Goal: Task Accomplishment & Management: Use online tool/utility

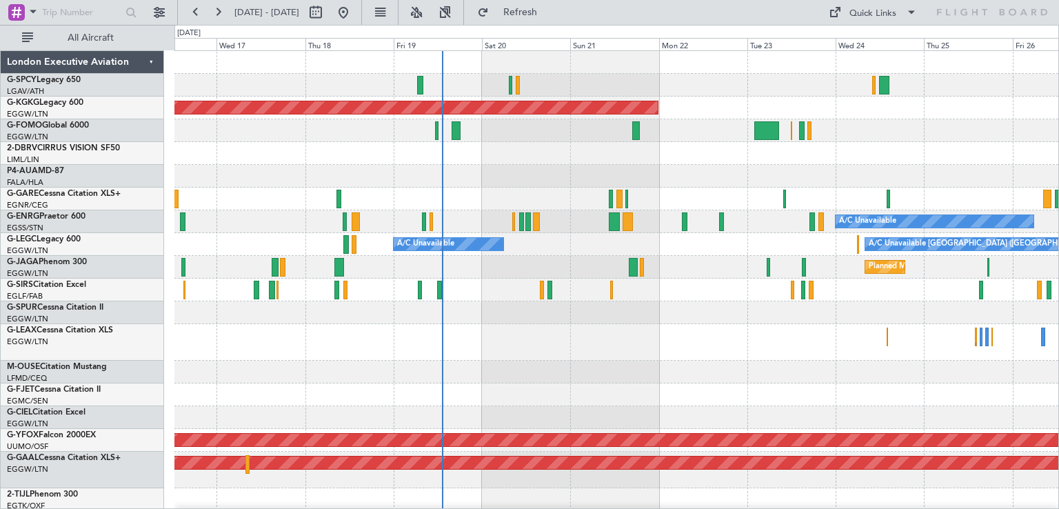
click at [695, 309] on div "AOG Maint [GEOGRAPHIC_DATA] (Ataturk) A/C Unavailable A/C Unavailable A/C Unava…" at bounding box center [617, 429] width 884 height 756
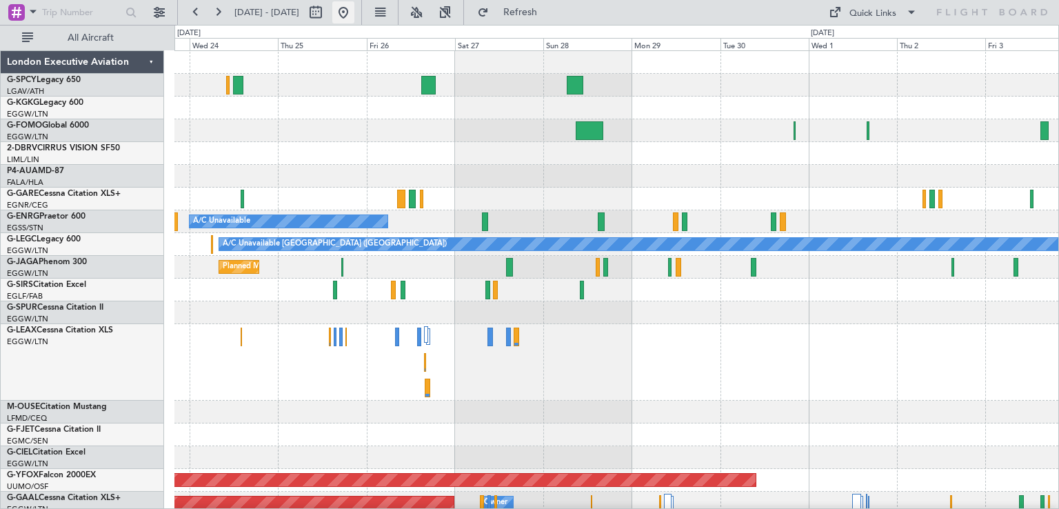
click at [355, 15] on button at bounding box center [343, 12] width 22 height 22
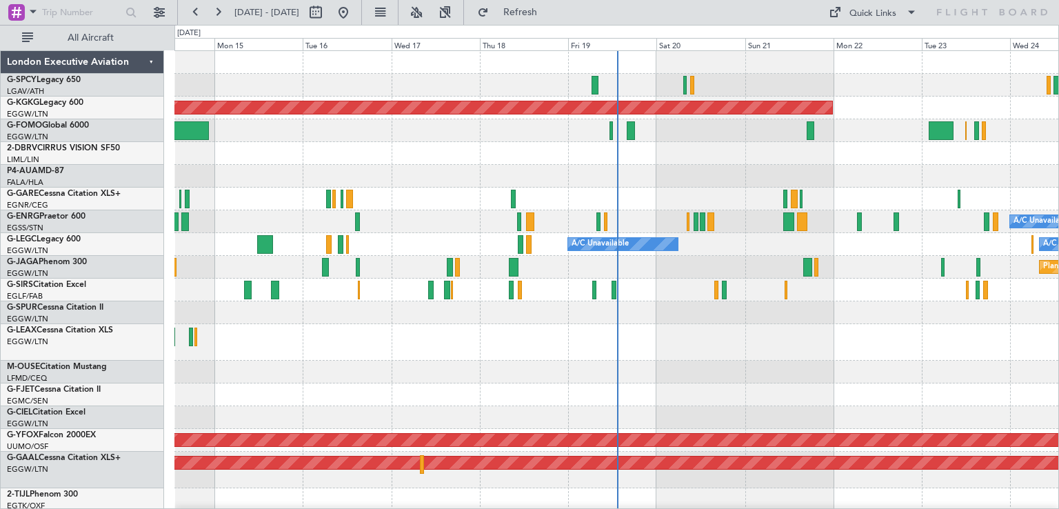
click at [655, 348] on div at bounding box center [617, 342] width 884 height 37
click at [355, 11] on button at bounding box center [343, 12] width 22 height 22
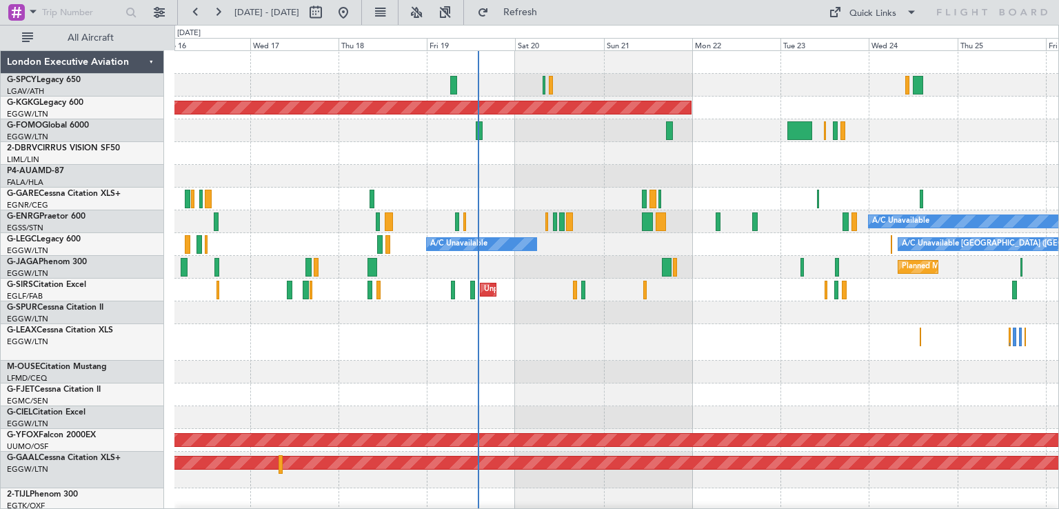
click at [521, 286] on div "AOG Maint [GEOGRAPHIC_DATA] (Ataturk) A/C Unavailable A/C Unavailable A/C Unava…" at bounding box center [617, 429] width 884 height 756
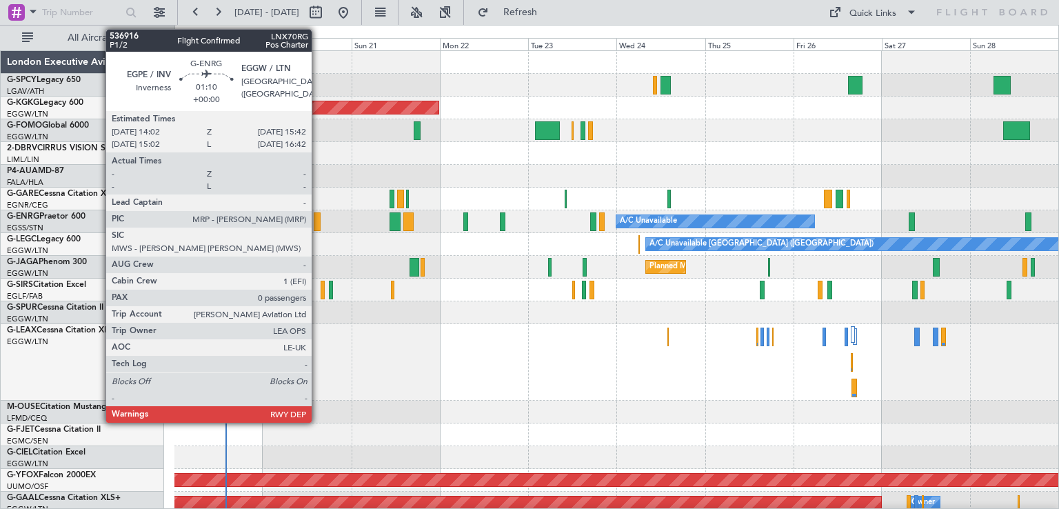
click at [318, 221] on div at bounding box center [317, 221] width 6 height 19
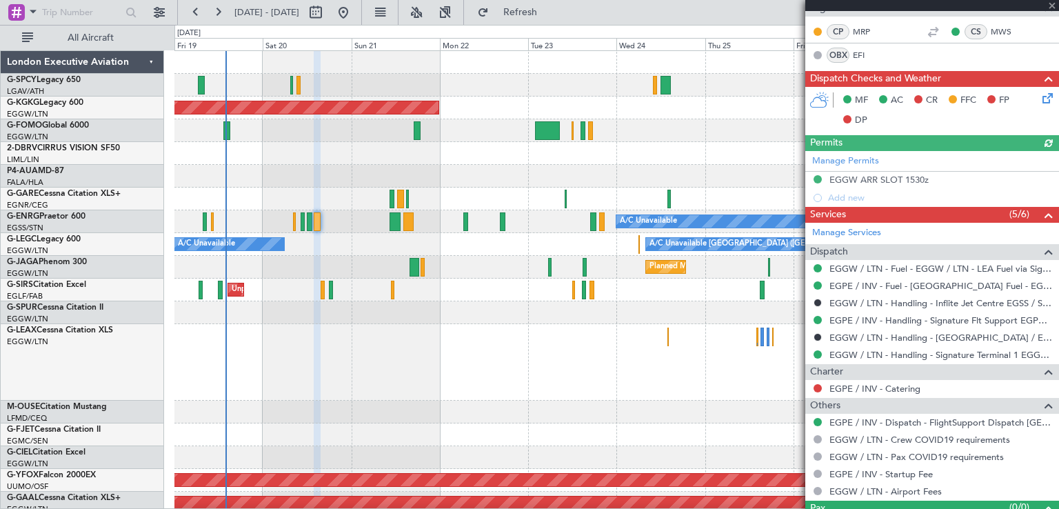
scroll to position [258, 0]
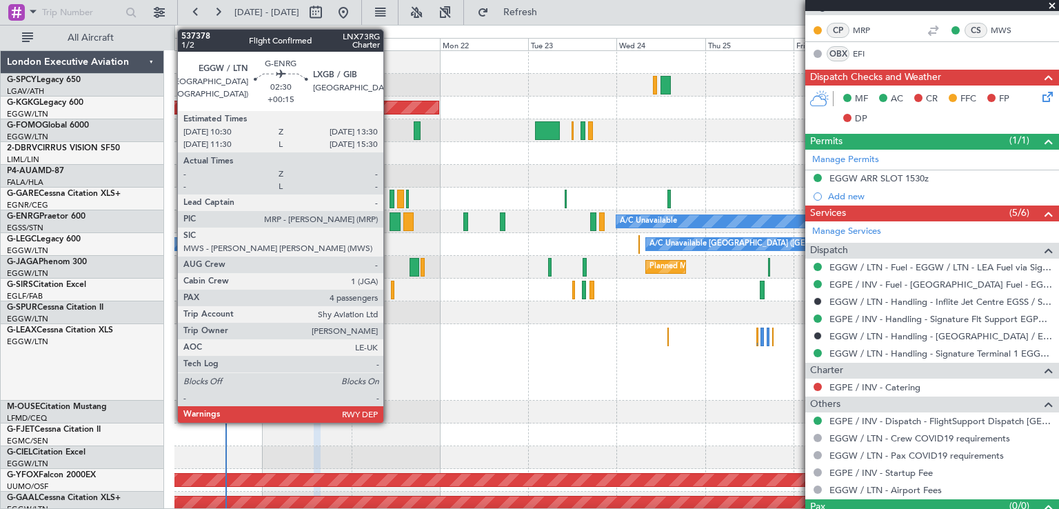
click at [390, 222] on div at bounding box center [396, 221] width 12 height 19
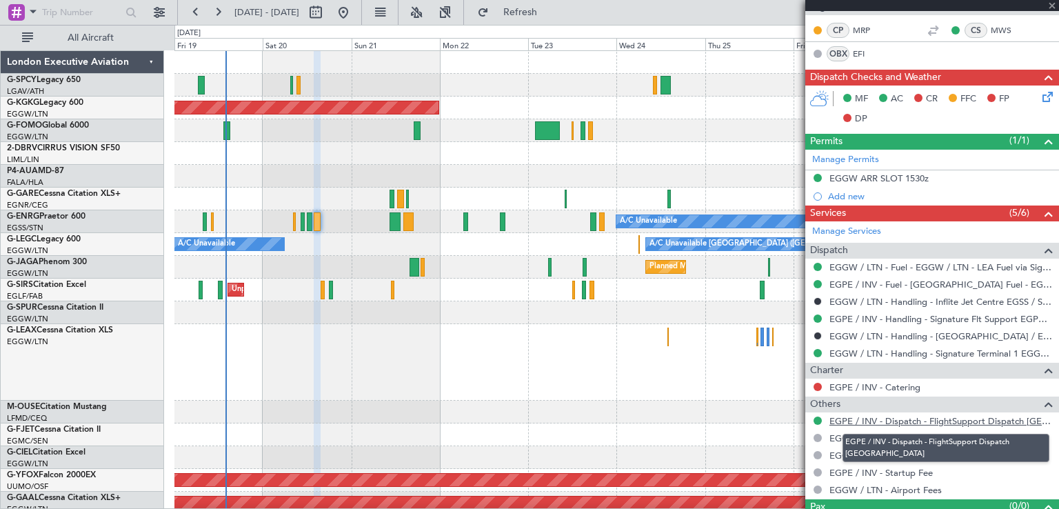
type input "+00:15"
type input "4"
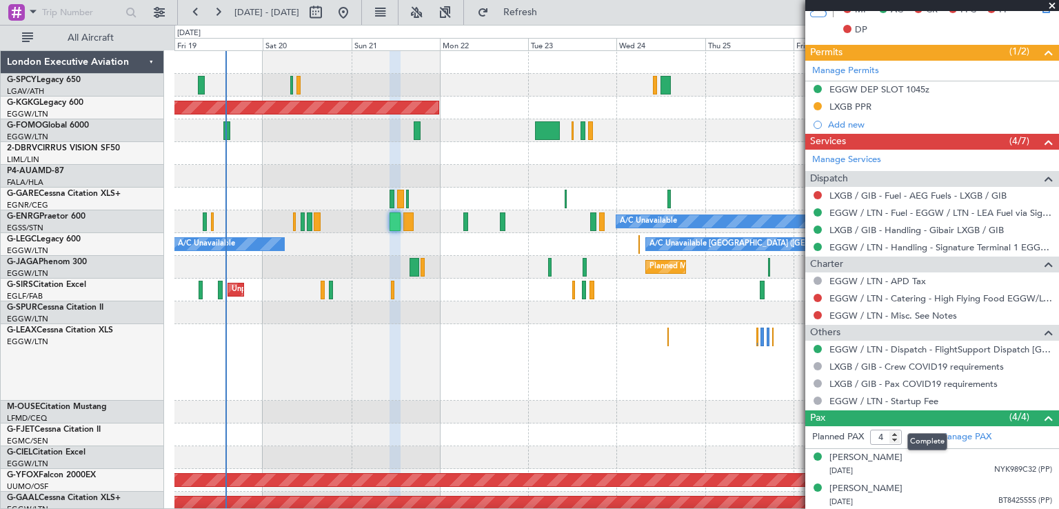
scroll to position [391, 0]
